Goal: Transaction & Acquisition: Book appointment/travel/reservation

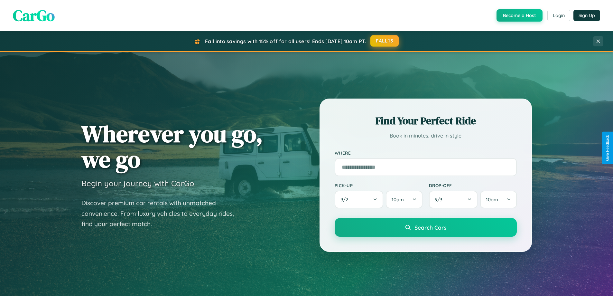
click at [385, 41] on button "FALL15" at bounding box center [384, 41] width 28 height 12
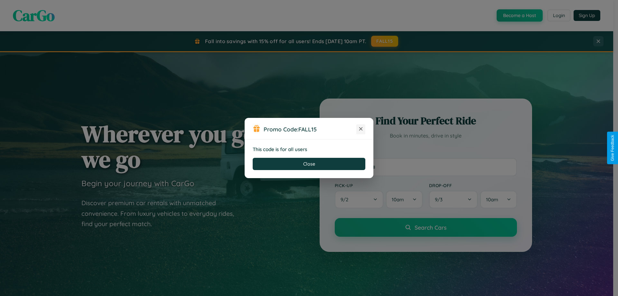
click at [361, 129] on icon at bounding box center [361, 128] width 6 height 6
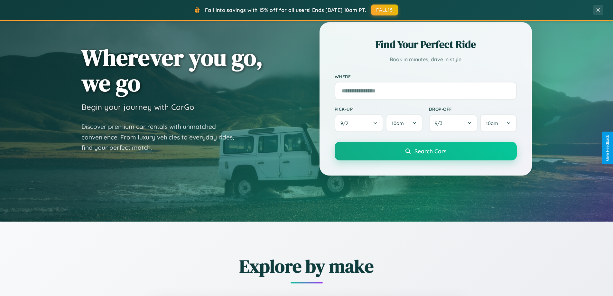
scroll to position [1034, 0]
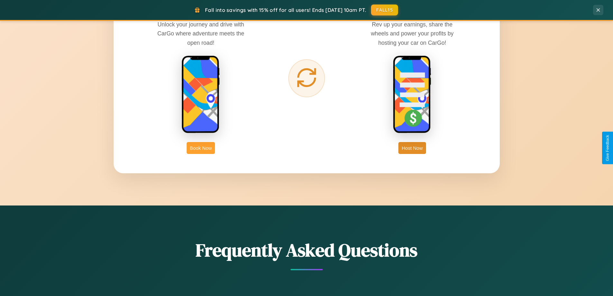
click at [201, 148] on button "Book Now" at bounding box center [201, 148] width 28 height 12
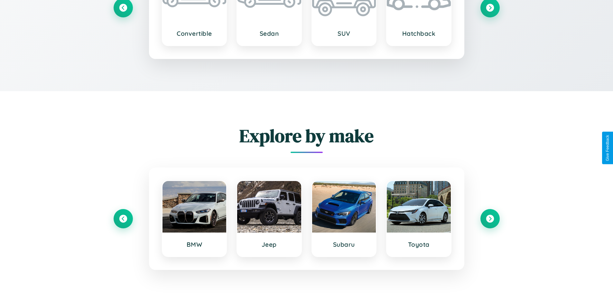
scroll to position [863, 0]
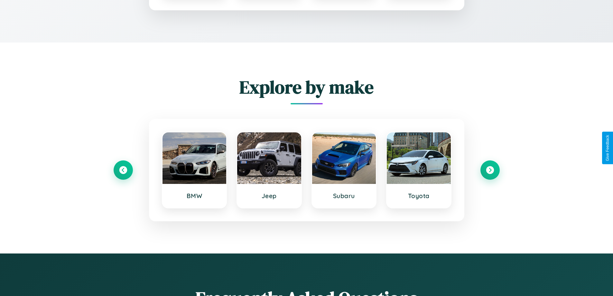
type input "*****"
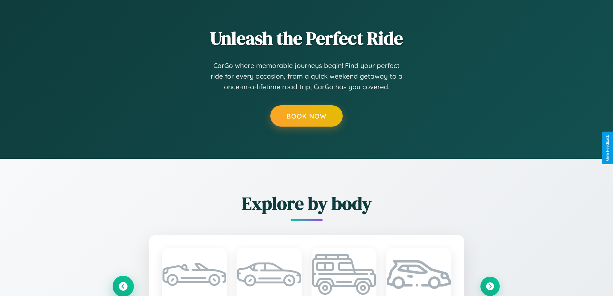
click at [123, 286] on icon at bounding box center [123, 286] width 9 height 9
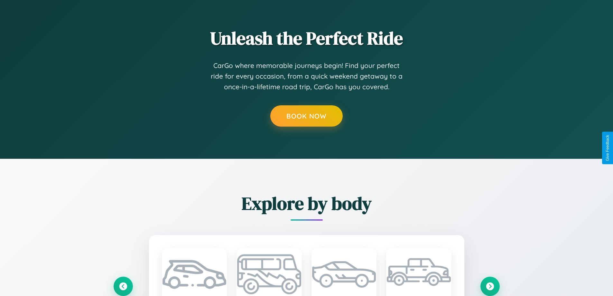
scroll to position [0, 0]
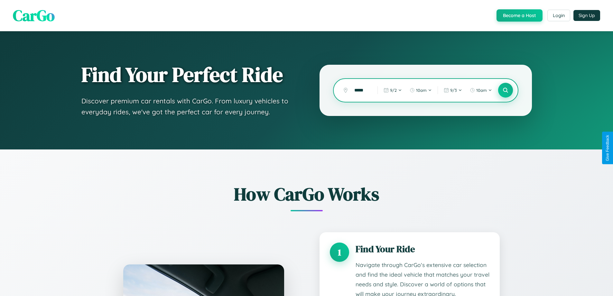
click at [505, 90] on icon at bounding box center [505, 90] width 6 height 6
